Goal: Transaction & Acquisition: Download file/media

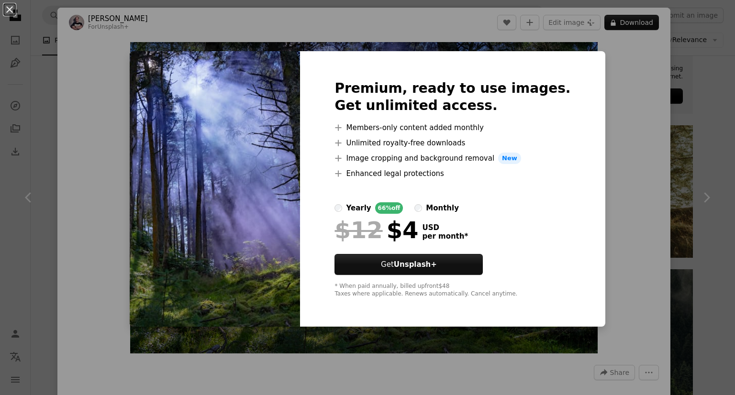
scroll to position [383, 0]
click at [606, 113] on div "An X shape Premium, ready to use images. Get unlimited access. A plus sign Memb…" at bounding box center [367, 197] width 735 height 395
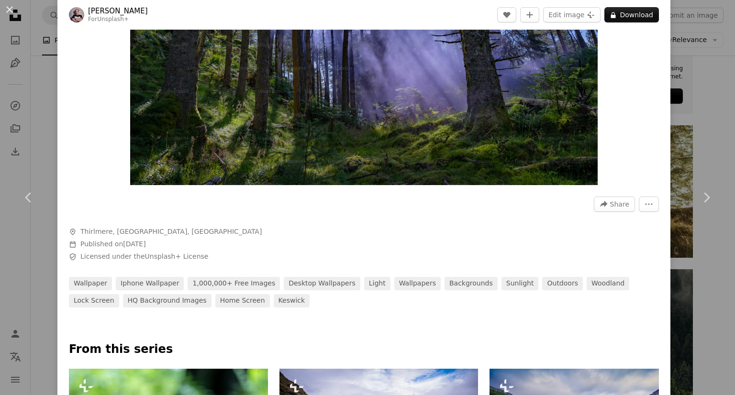
scroll to position [143, 0]
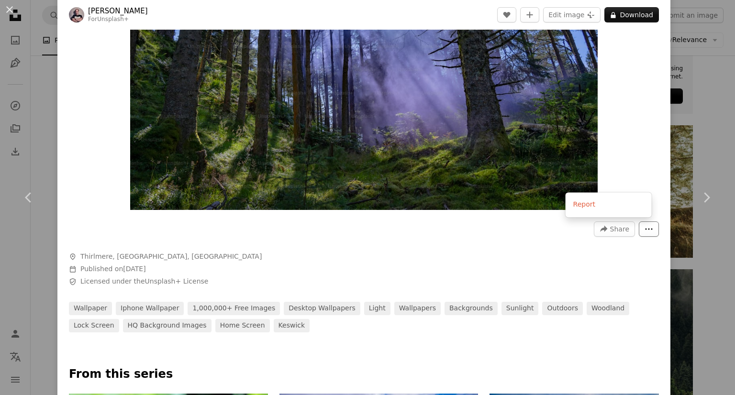
click at [644, 233] on icon "More Actions" at bounding box center [648, 229] width 9 height 9
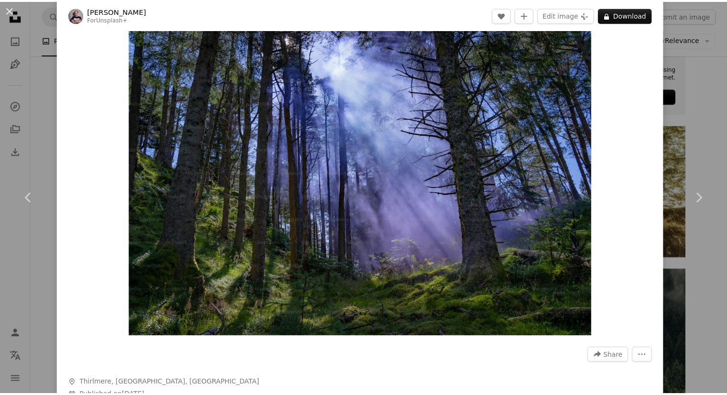
scroll to position [0, 0]
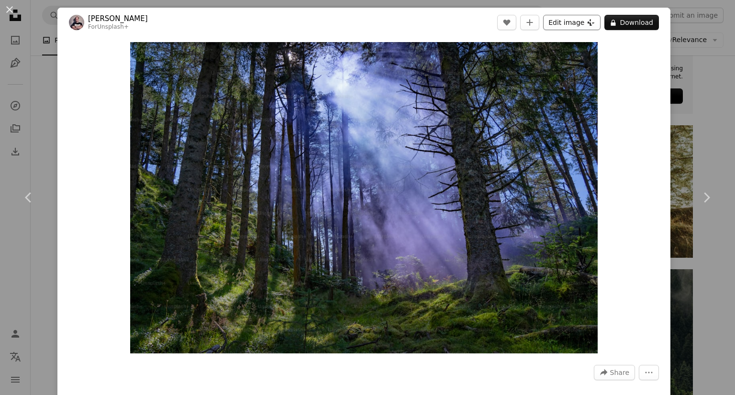
click at [594, 22] on button "Edit image Plus sign for Unsplash+" at bounding box center [571, 22] width 57 height 15
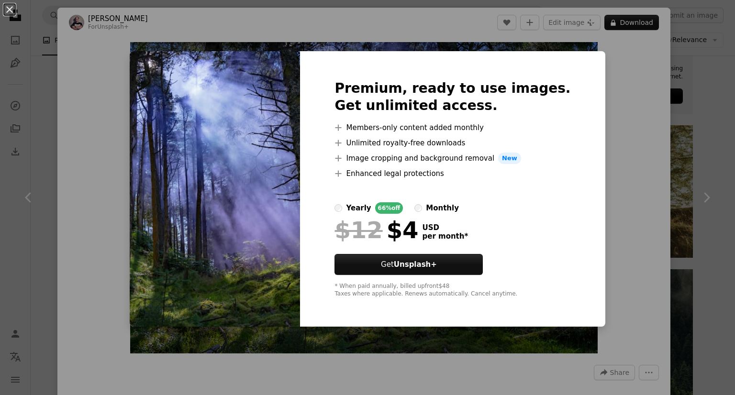
drag, startPoint x: 643, startPoint y: 83, endPoint x: 629, endPoint y: 58, distance: 28.7
click at [643, 83] on div "An X shape Premium, ready to use images. Get unlimited access. A plus sign Memb…" at bounding box center [367, 197] width 735 height 395
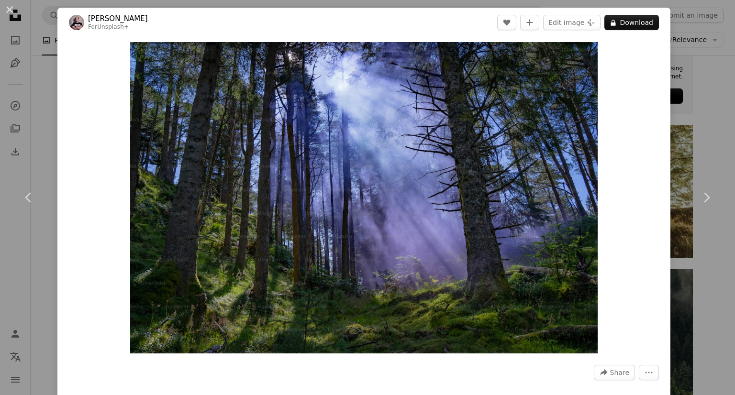
click at [8, 93] on div "An X shape Chevron left Chevron right [PERSON_NAME] For Unsplash+ A heart A plu…" at bounding box center [367, 197] width 735 height 395
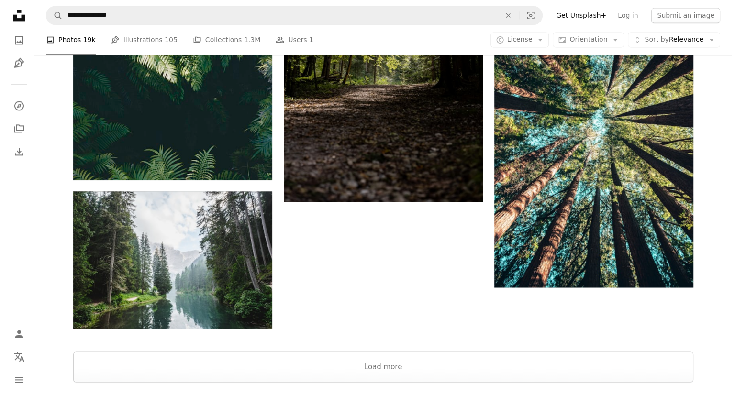
scroll to position [1483, 0]
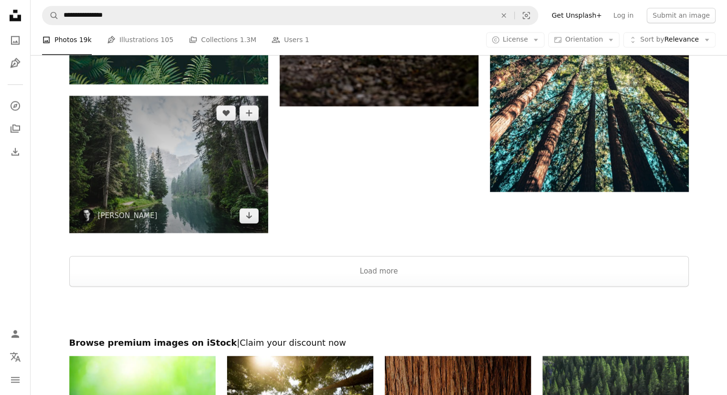
click at [128, 198] on img at bounding box center [168, 164] width 199 height 137
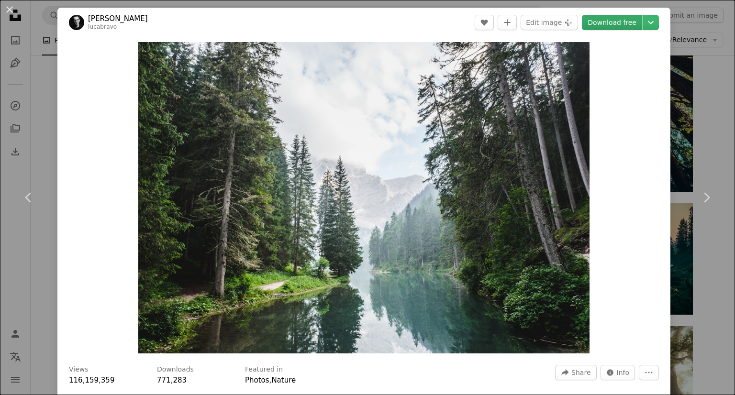
click at [608, 24] on link "Download free" at bounding box center [612, 22] width 60 height 15
